Goal: Task Accomplishment & Management: Manage account settings

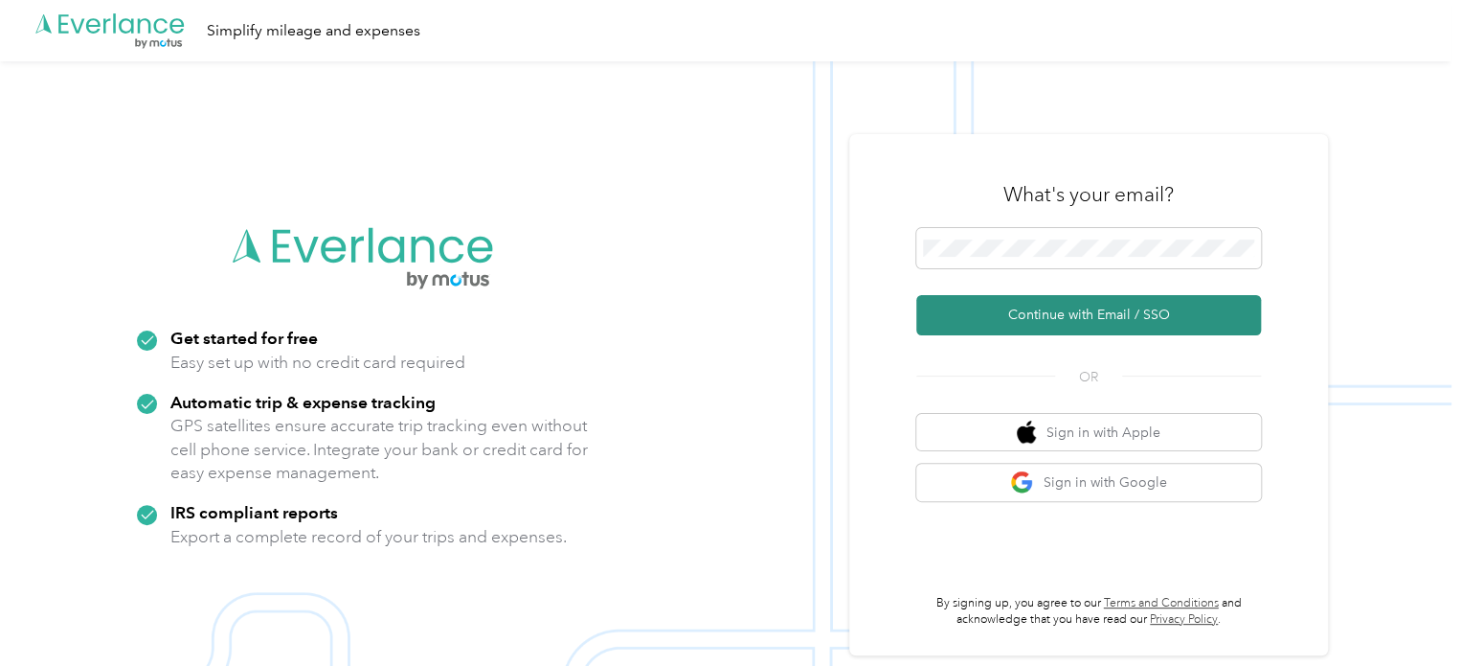
click at [1073, 310] on button "Continue with Email / SSO" at bounding box center [1088, 315] width 345 height 40
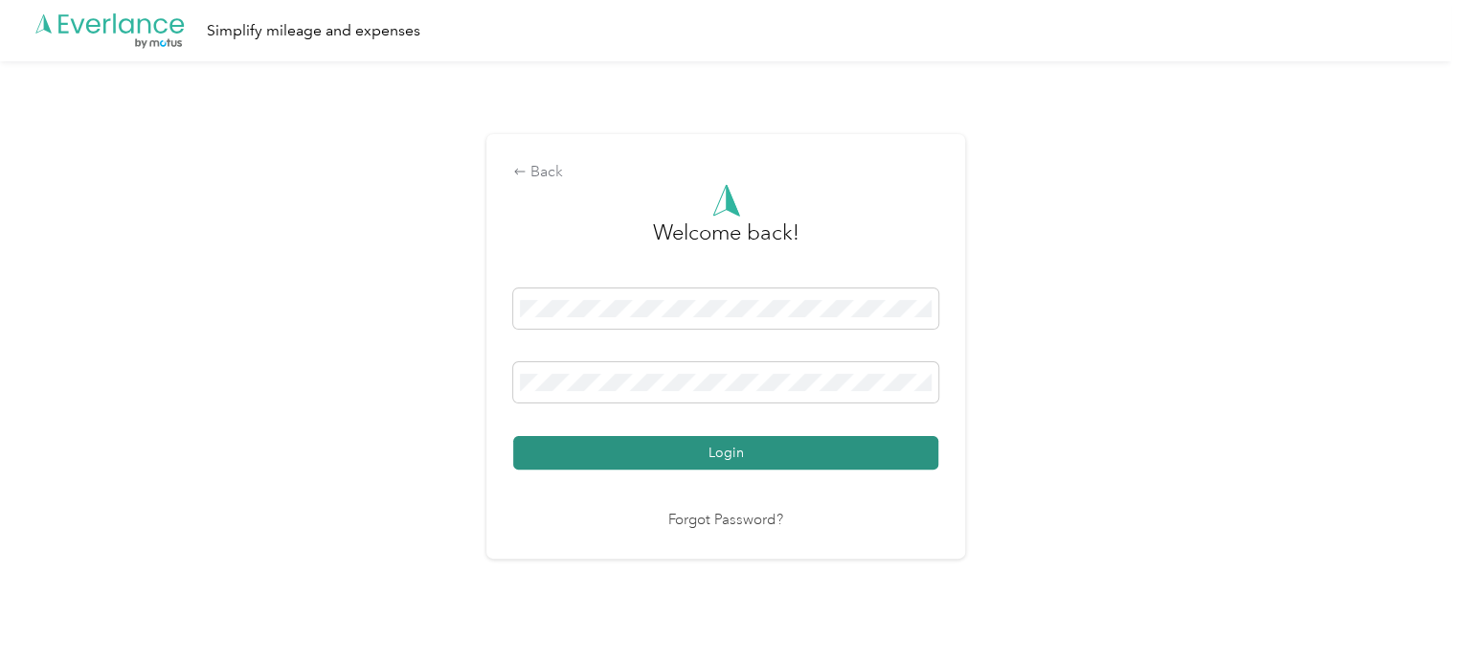
click at [731, 458] on button "Login" at bounding box center [725, 453] width 425 height 34
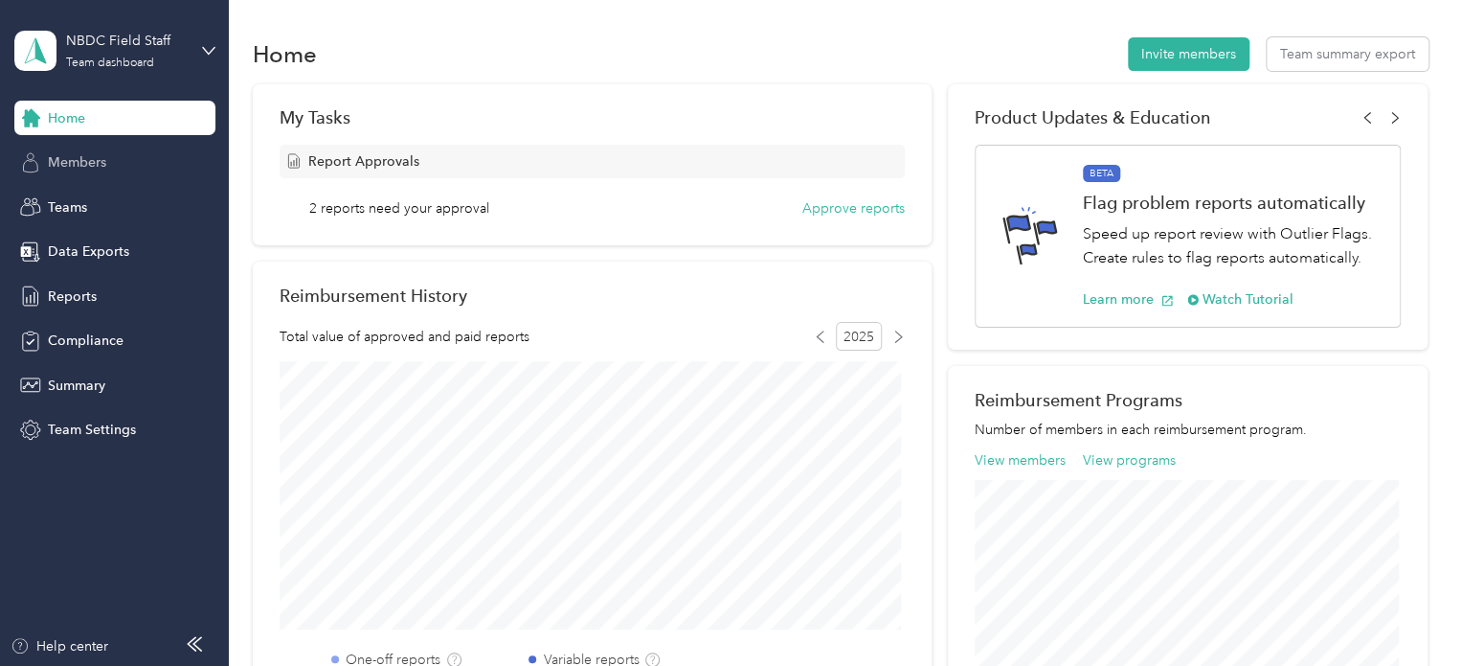
click at [74, 162] on span "Members" at bounding box center [77, 162] width 58 height 20
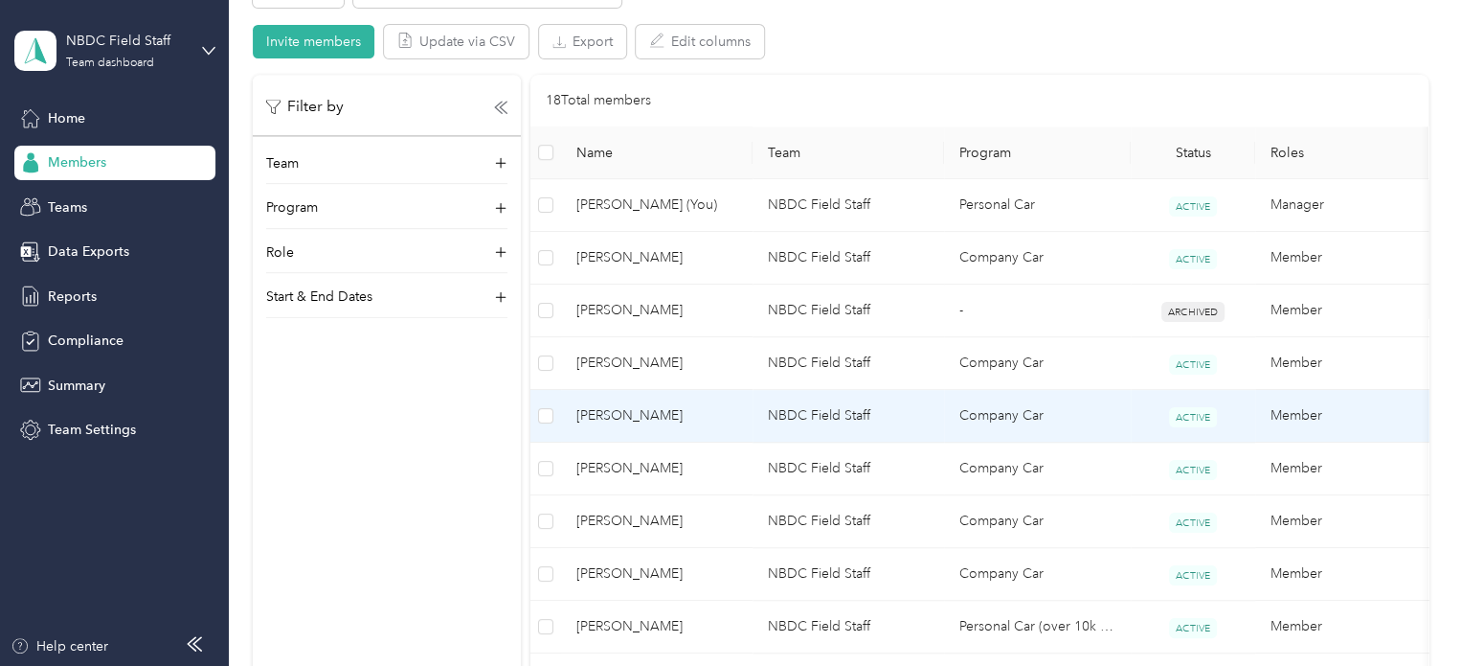
scroll to position [479, 0]
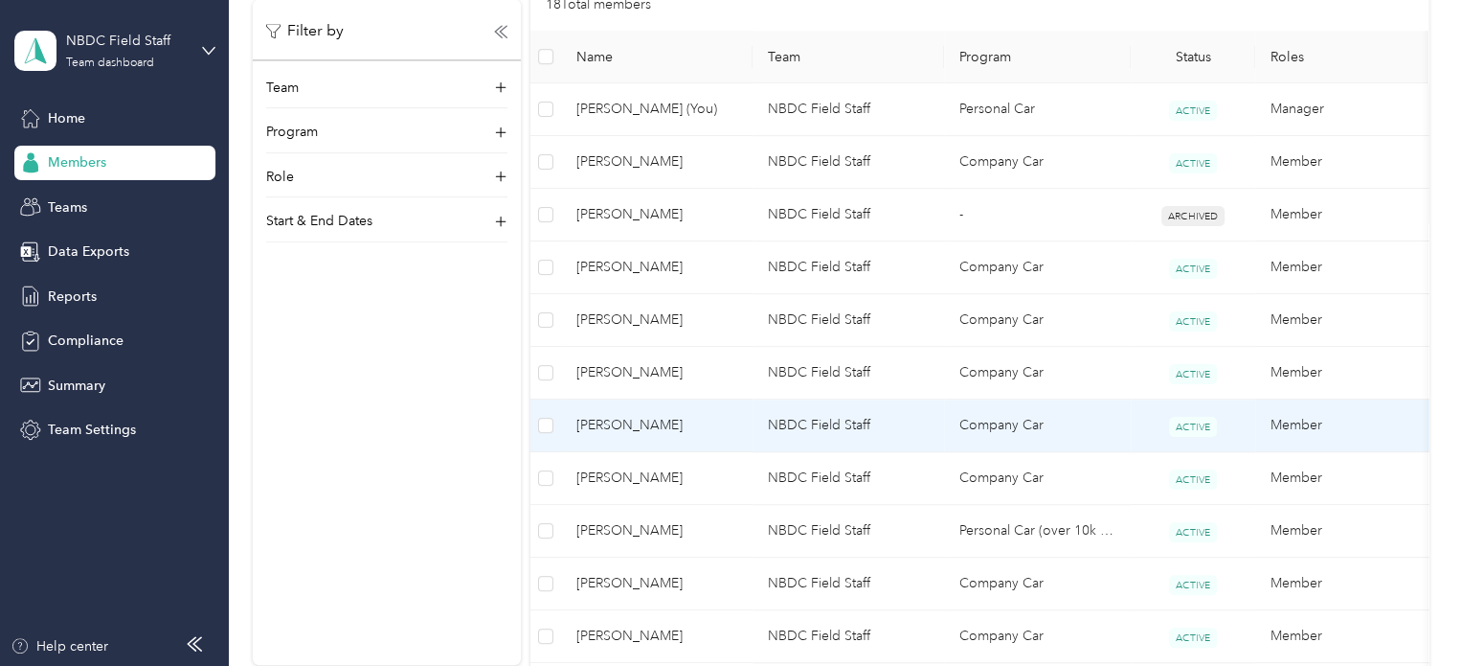
click at [1200, 425] on span "ACTIVE" at bounding box center [1193, 427] width 48 height 20
click at [1021, 428] on td "Company Car" at bounding box center [1037, 425] width 187 height 53
click at [1021, 428] on div "Loading member data" at bounding box center [872, 333] width 1461 height 666
click at [1021, 428] on td "Company Car" at bounding box center [1037, 425] width 187 height 53
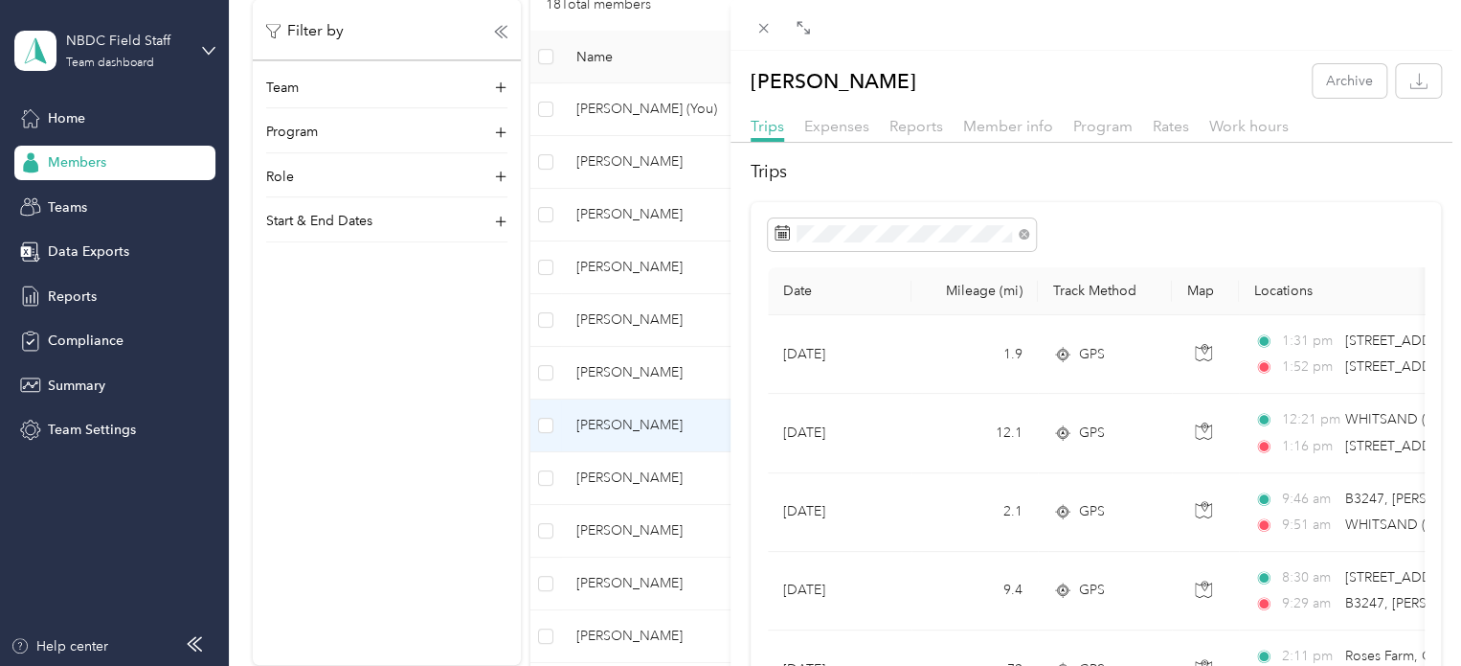
click at [605, 264] on div "[PERSON_NAME] Archive Trips Expenses Reports Member info Program Rates Work hou…" at bounding box center [730, 333] width 1461 height 666
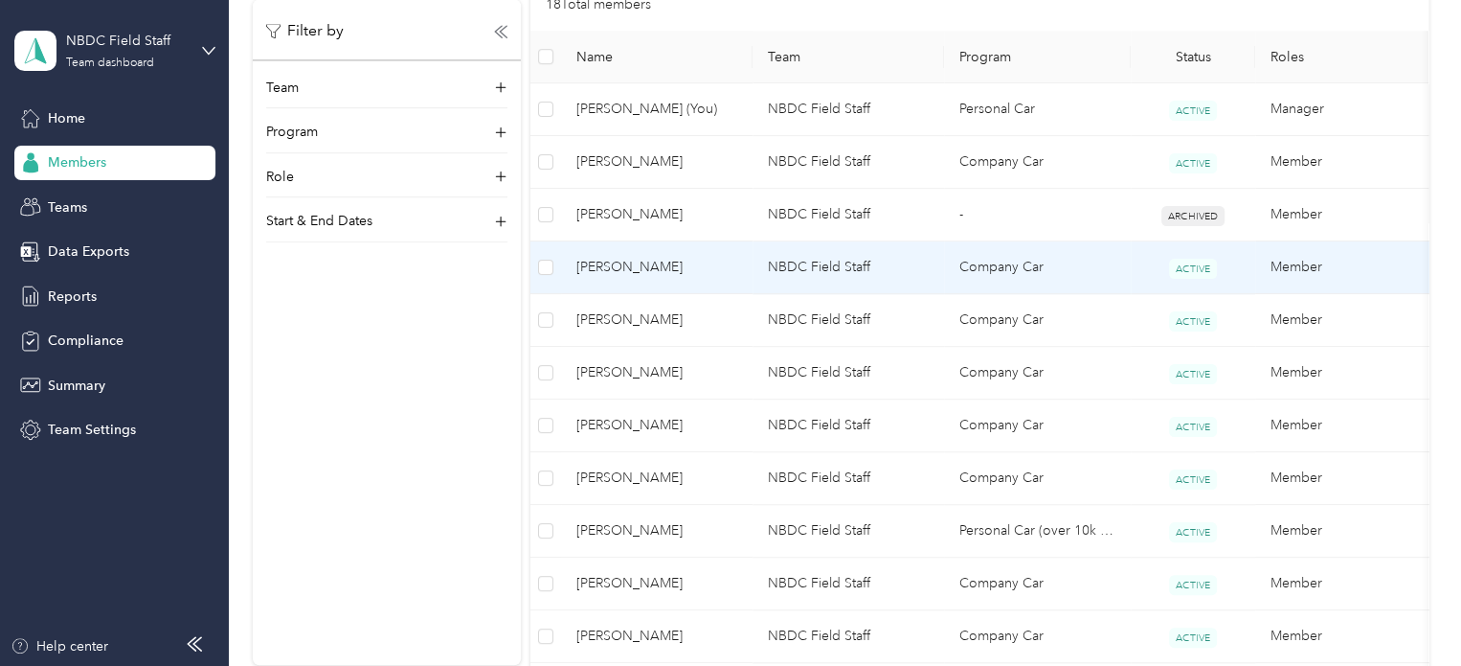
click at [605, 264] on span "[PERSON_NAME]" at bounding box center [657, 267] width 161 height 21
